Goal: Navigation & Orientation: Find specific page/section

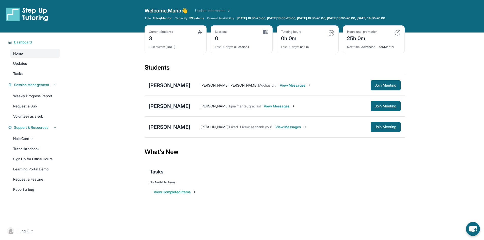
click at [173, 110] on div "[PERSON_NAME]" at bounding box center [170, 106] width 42 height 7
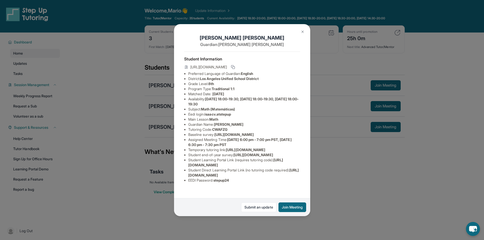
scroll to position [45, 0]
click at [299, 29] on button at bounding box center [302, 32] width 10 height 10
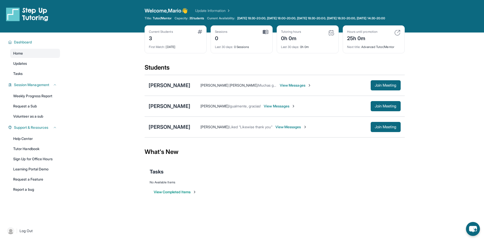
click at [392, 96] on div "[PERSON_NAME] [PERSON_NAME] : Muchas grasias!! View Messages Join Meeting" at bounding box center [274, 85] width 260 height 21
click at [390, 87] on span "Join Meeting" at bounding box center [385, 85] width 22 height 3
click at [170, 108] on div "[PERSON_NAME]" at bounding box center [170, 106] width 42 height 7
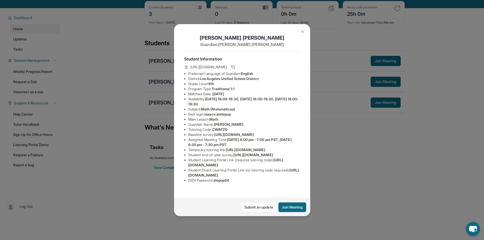
scroll to position [25, 0]
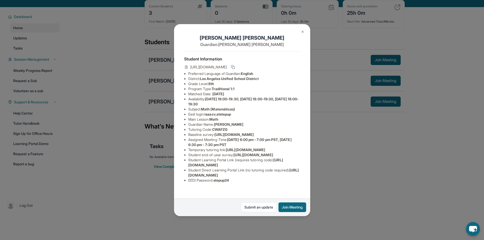
drag, startPoint x: 125, startPoint y: 61, endPoint x: 123, endPoint y: 56, distance: 5.5
click at [124, 60] on div "[PERSON_NAME] Guardian: [PERSON_NAME] Student Information [URL][DOMAIN_NAME] Pr…" at bounding box center [242, 120] width 484 height 240
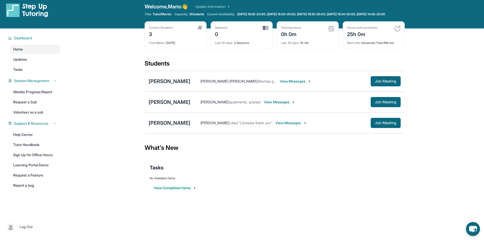
scroll to position [0, 0]
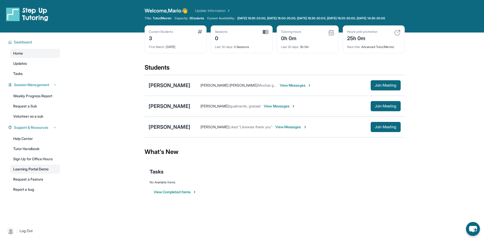
click at [38, 174] on link "Learning Portal Demo" at bounding box center [35, 169] width 50 height 9
click at [31, 174] on link "Learning Portal Demo" at bounding box center [35, 169] width 50 height 9
click at [163, 110] on div "[PERSON_NAME]" at bounding box center [170, 106] width 42 height 7
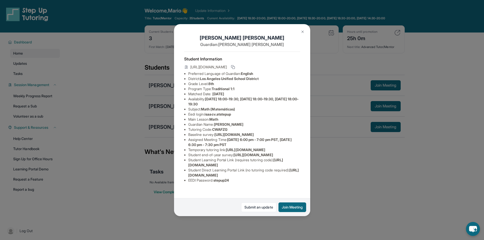
scroll to position [45, 188]
drag, startPoint x: 188, startPoint y: 100, endPoint x: 320, endPoint y: 111, distance: 132.3
click at [320, 111] on div "[PERSON_NAME] Guardian: [PERSON_NAME] Student Information [URL][DOMAIN_NAME] Pr…" at bounding box center [242, 120] width 484 height 240
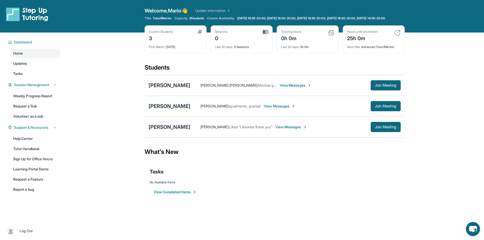
click at [173, 110] on div "[PERSON_NAME]" at bounding box center [170, 106] width 42 height 7
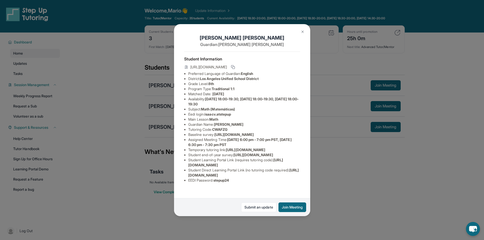
scroll to position [0, 188]
drag, startPoint x: 188, startPoint y: 144, endPoint x: 326, endPoint y: 155, distance: 138.8
click at [326, 155] on div "[PERSON_NAME] Guardian: [PERSON_NAME] Student Information [URL][DOMAIN_NAME] Pr…" at bounding box center [242, 120] width 484 height 240
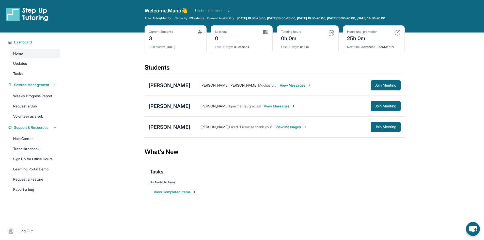
click at [164, 110] on div "[PERSON_NAME]" at bounding box center [170, 106] width 42 height 7
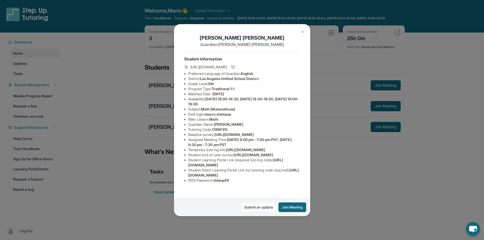
click at [214, 137] on span "[URL][DOMAIN_NAME]" at bounding box center [233, 134] width 39 height 4
copy li "Baseline survey : [URL][DOMAIN_NAME]"
click at [421, 37] on div "[PERSON_NAME] Guardian: [PERSON_NAME] Student Information [URL][DOMAIN_NAME] Pr…" at bounding box center [242, 120] width 484 height 240
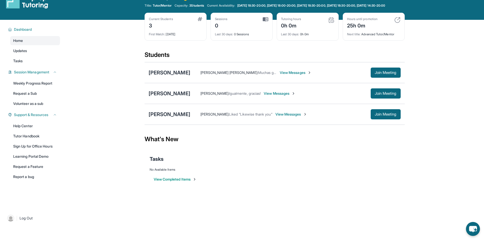
scroll to position [37, 0]
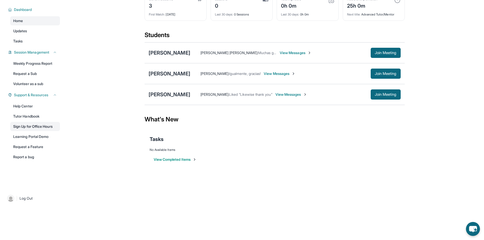
click at [39, 127] on link "Sign Up for Office Hours" at bounding box center [35, 126] width 50 height 9
click at [40, 83] on link "Volunteer as a sub" at bounding box center [35, 83] width 50 height 9
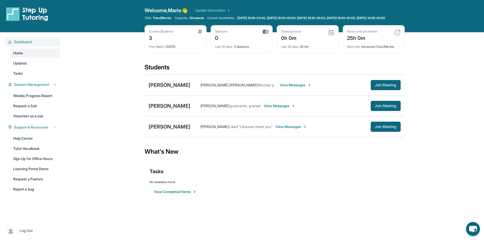
scroll to position [0, 0]
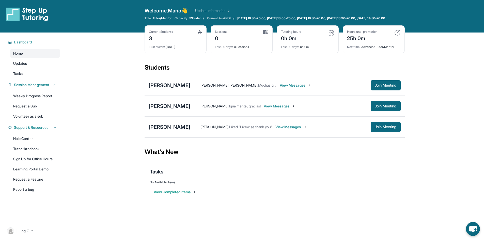
click at [397, 36] on img at bounding box center [397, 33] width 6 height 6
